Goal: Navigation & Orientation: Find specific page/section

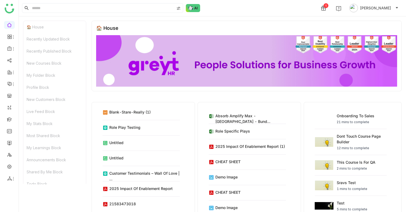
click at [41, 30] on div "🏠 House" at bounding box center [54, 27] width 63 height 12
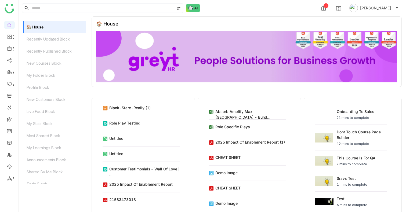
click at [41, 36] on div "Recently Updated Block" at bounding box center [54, 39] width 63 height 12
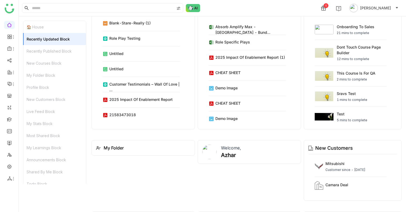
scroll to position [91, 0]
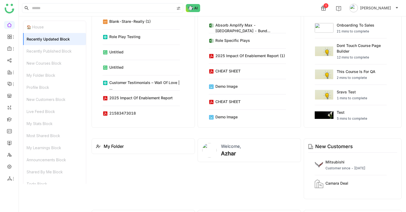
click at [41, 48] on div "Recently Published Block" at bounding box center [54, 51] width 63 height 12
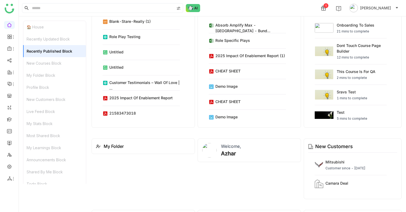
click at [41, 57] on div "New Courses Block" at bounding box center [54, 63] width 63 height 12
click at [41, 93] on div "Profile Block" at bounding box center [54, 87] width 63 height 12
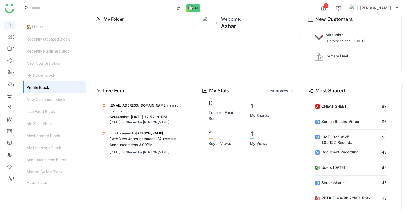
click at [42, 118] on div "My Stats Block" at bounding box center [54, 124] width 63 height 12
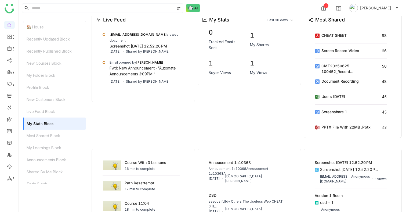
click at [41, 143] on div "My Learnings Block" at bounding box center [54, 148] width 63 height 12
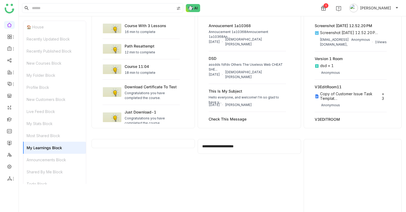
click at [43, 169] on div "Shared By Me Block" at bounding box center [54, 172] width 63 height 12
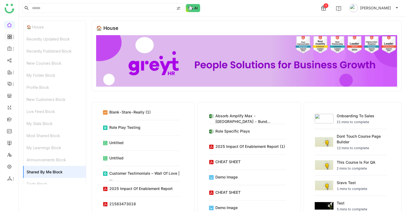
click at [10, 34] on li at bounding box center [9, 37] width 11 height 8
click at [12, 47] on icon at bounding box center [13, 49] width 4 height 4
click at [34, 78] on link "Library" at bounding box center [37, 80] width 35 height 4
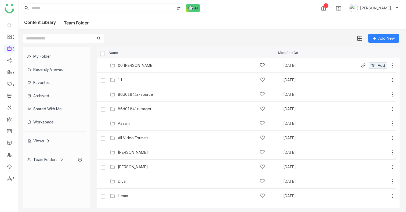
click at [121, 64] on div "00 [PERSON_NAME]" at bounding box center [136, 65] width 36 height 4
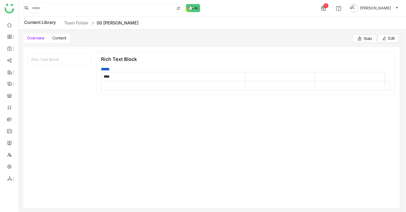
click at [66, 35] on label "Content" at bounding box center [59, 38] width 22 height 9
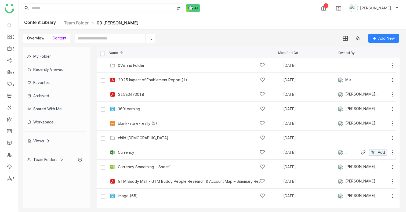
click at [130, 152] on div "Currency" at bounding box center [126, 152] width 16 height 4
